Goal: Transaction & Acquisition: Purchase product/service

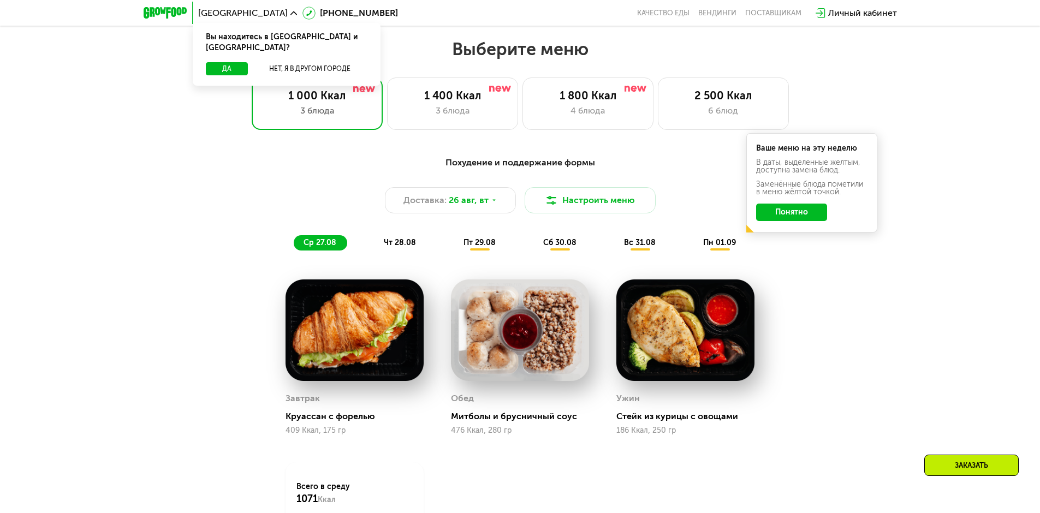
scroll to position [546, 0]
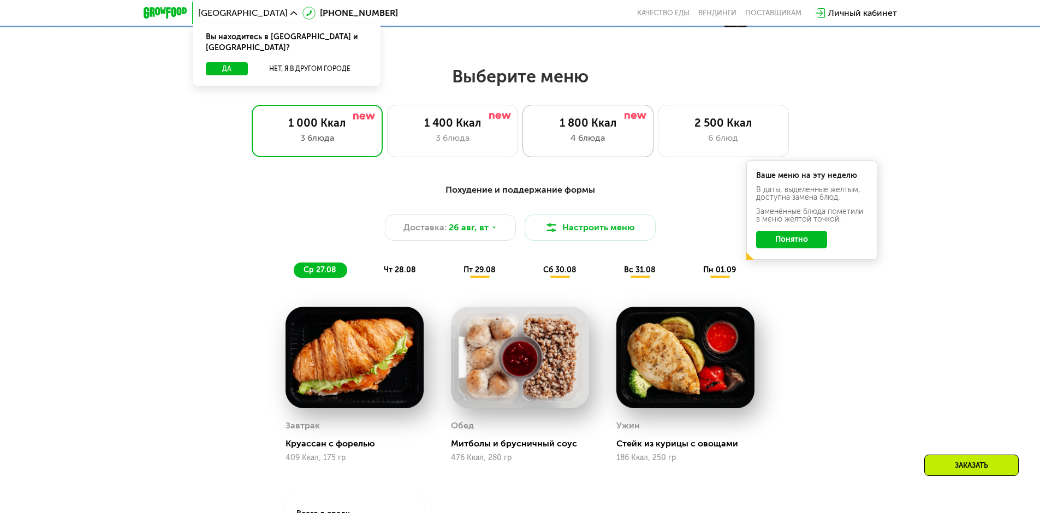
click at [658, 153] on div "1 800 Ккал 4 блюда" at bounding box center [723, 131] width 131 height 52
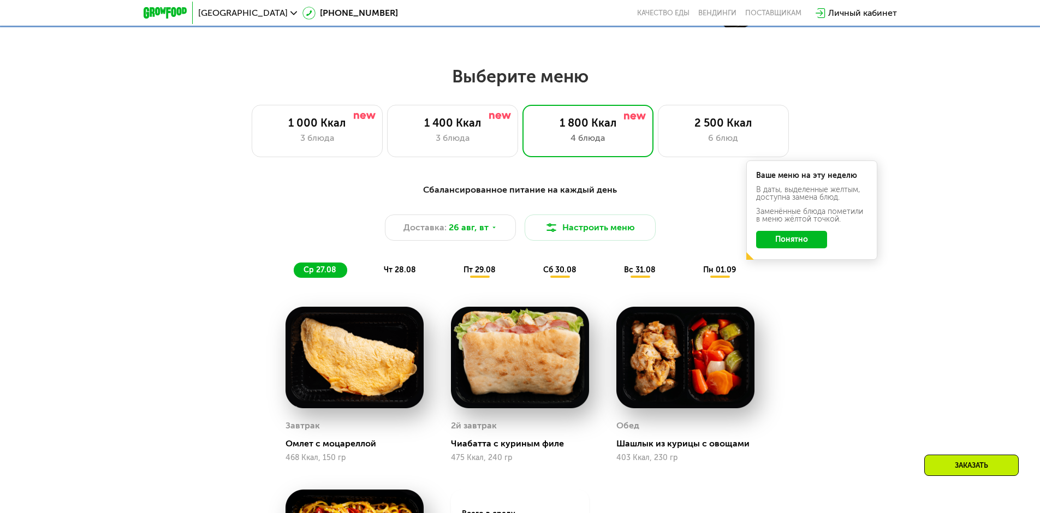
click at [794, 283] on div "Сбалансированное питание на каждый день Доставка: [DATE] Настроить меню ср 27.0…" at bounding box center [521, 231] width 660 height 108
click at [790, 244] on button "Понятно" at bounding box center [791, 239] width 71 height 17
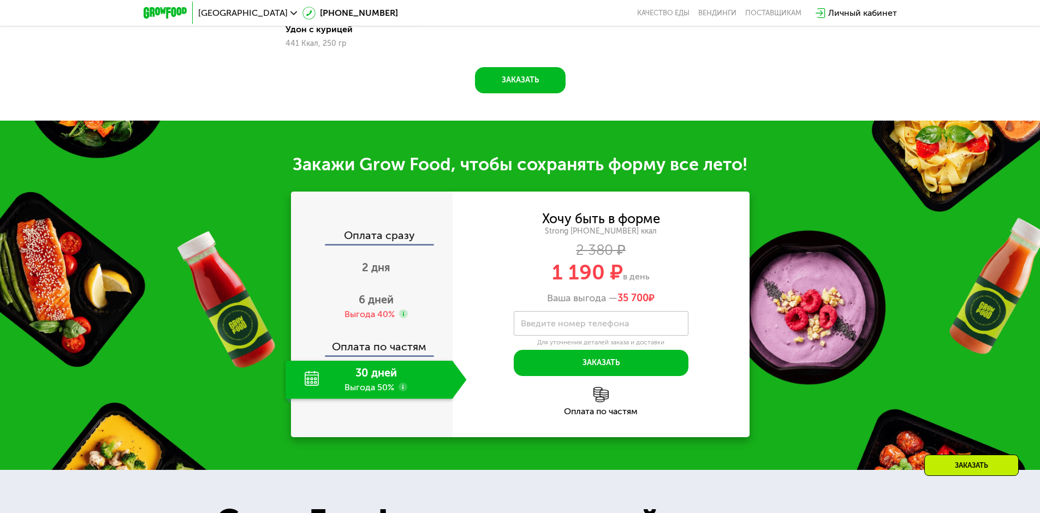
scroll to position [1147, 0]
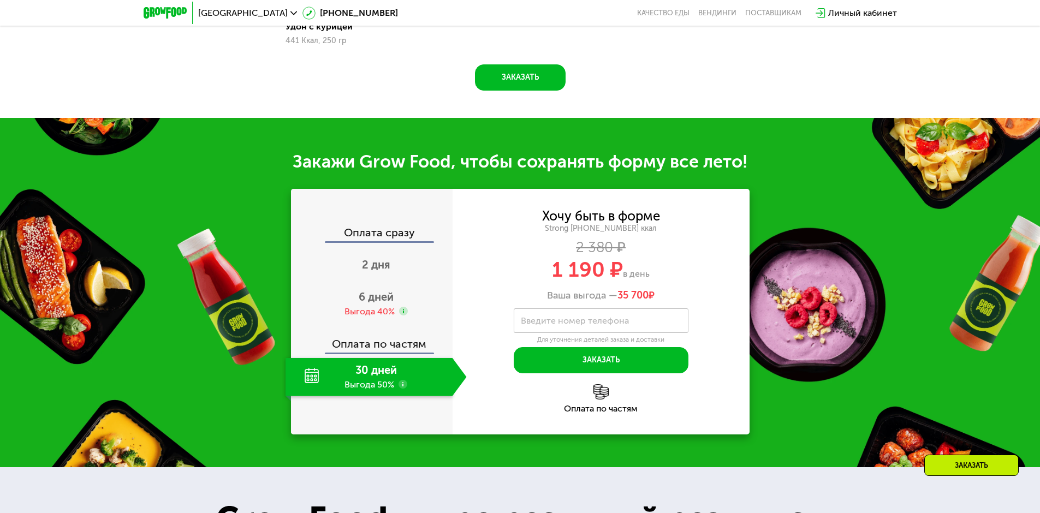
click at [385, 380] on div "30 дней Выгода 50%" at bounding box center [369, 377] width 167 height 38
click at [605, 292] on div "Хочу быть в форме Strong [PHONE_NUMBER] ккал 2 380 ₽ 1 190 ₽ в день Ваша выгода…" at bounding box center [601, 256] width 297 height 92
drag, startPoint x: 542, startPoint y: 272, endPoint x: 643, endPoint y: 289, distance: 101.9
click at [642, 288] on div "Хочу быть в форме Strong [PHONE_NUMBER] ккал 2 380 ₽ 1 190 ₽ в день Ваша выгода…" at bounding box center [601, 256] width 297 height 92
click at [690, 254] on div "2 380 ₽" at bounding box center [601, 248] width 297 height 12
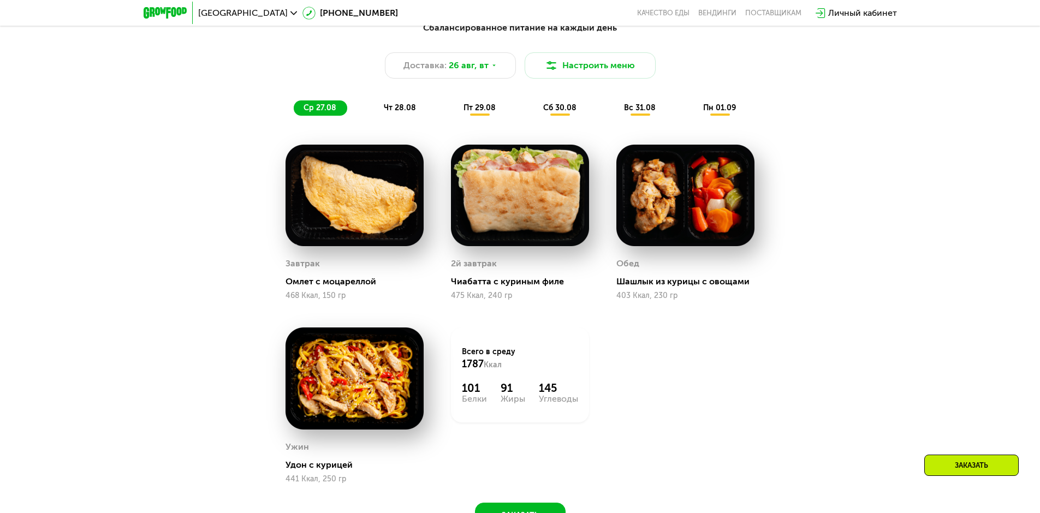
scroll to position [655, 0]
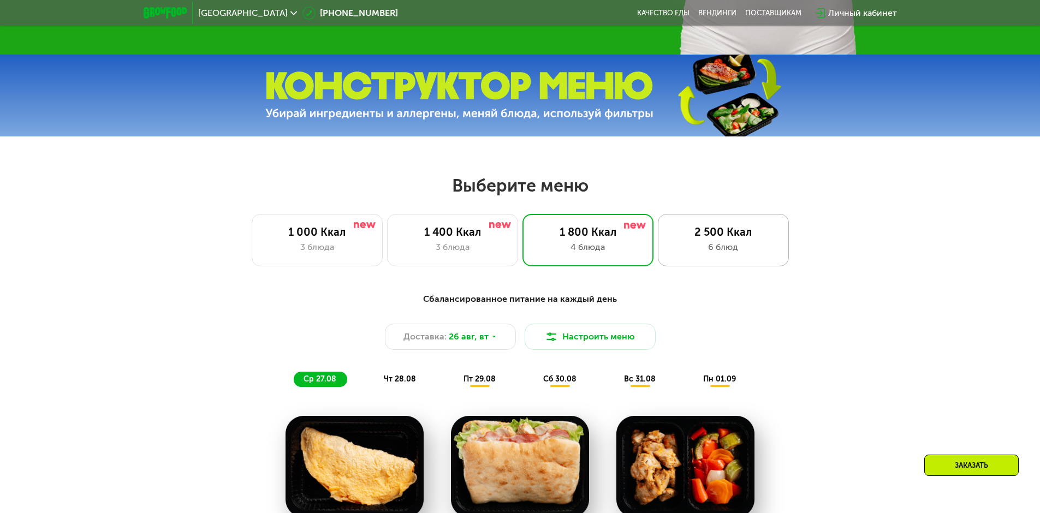
click at [714, 236] on div "2 500 Ккал" at bounding box center [724, 232] width 108 height 13
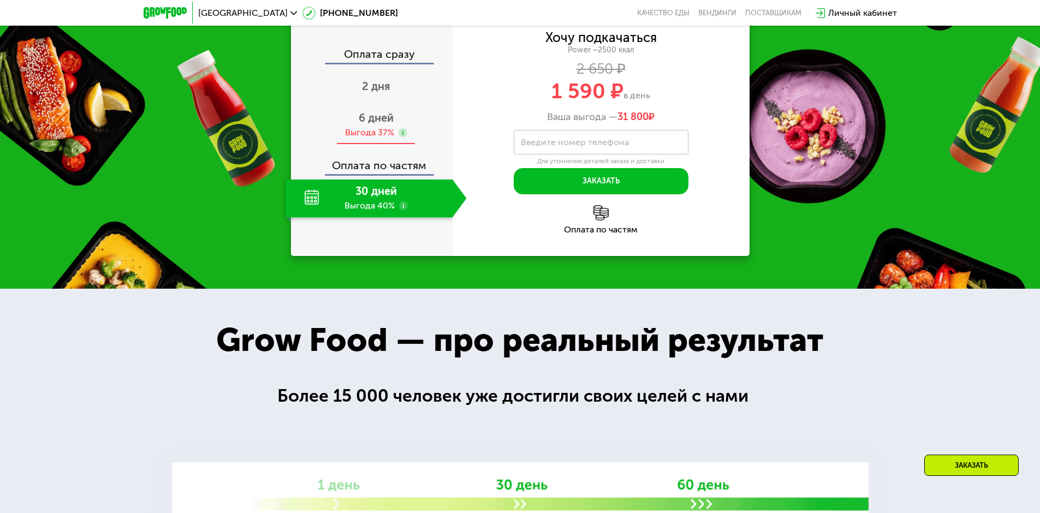
scroll to position [1270, 0]
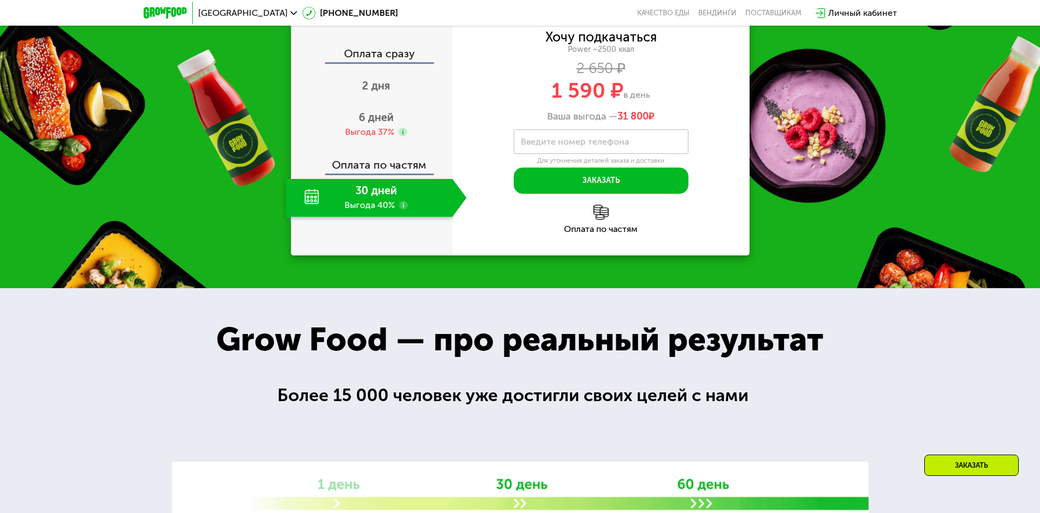
click at [385, 217] on div "Оплата сразу 2 дня 6 дней Выгода 37% Оплата по частям 30 дней Выгода 40%" at bounding box center [372, 132] width 162 height 169
click at [387, 138] on div "Выгода 37%" at bounding box center [369, 132] width 49 height 12
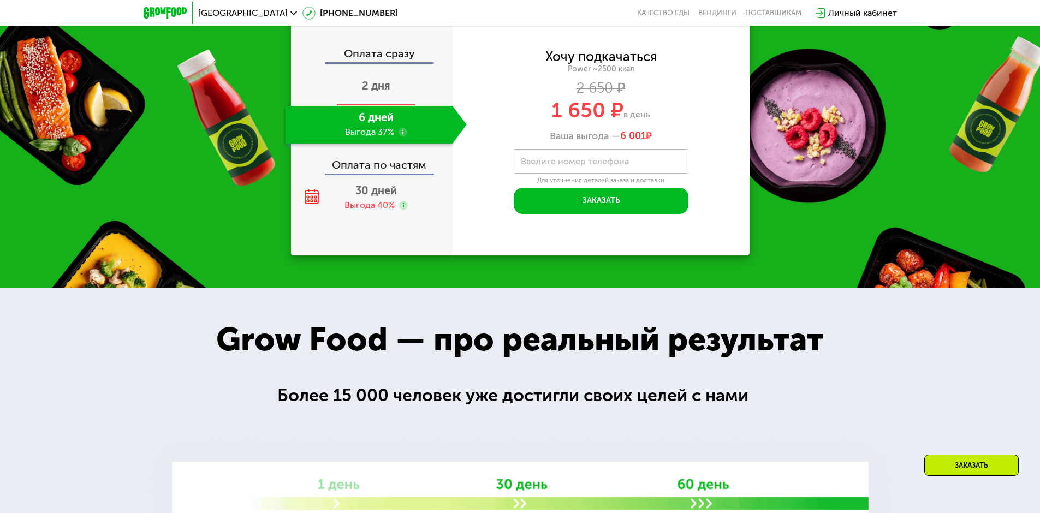
click at [393, 106] on div "2 дня" at bounding box center [376, 87] width 181 height 38
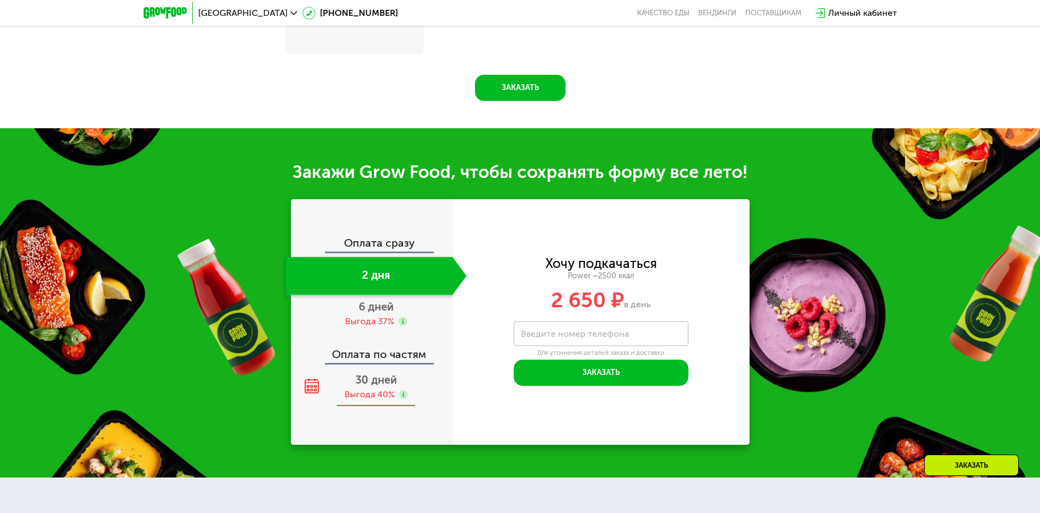
click at [393, 387] on span "30 дней" at bounding box center [377, 380] width 42 height 13
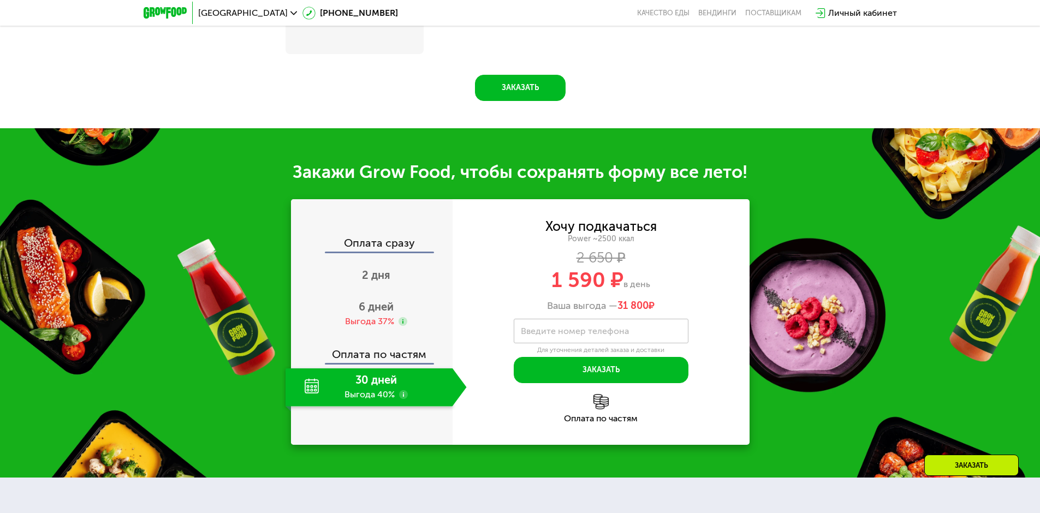
click at [595, 416] on div "Оплата по частям" at bounding box center [601, 408] width 297 height 29
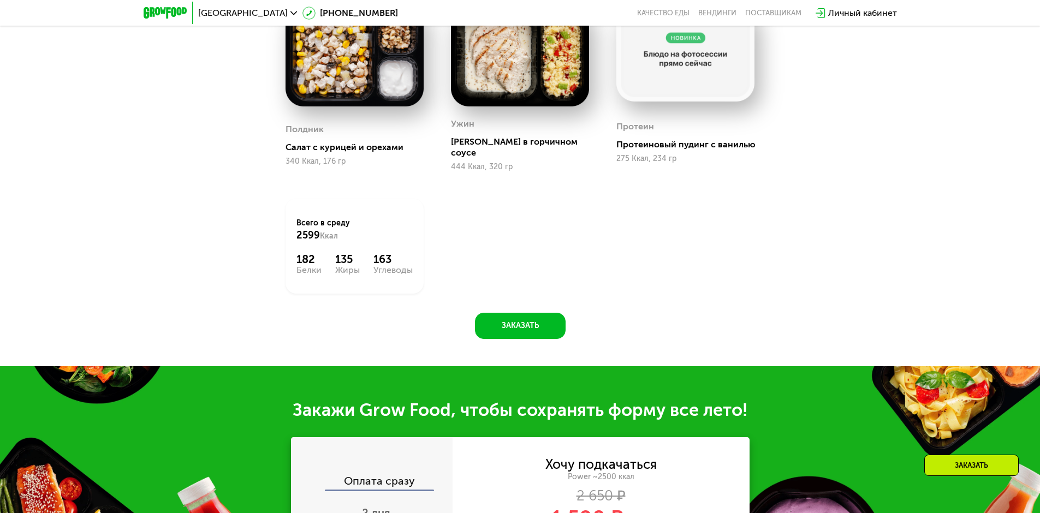
scroll to position [877, 0]
